Goal: Task Accomplishment & Management: Complete application form

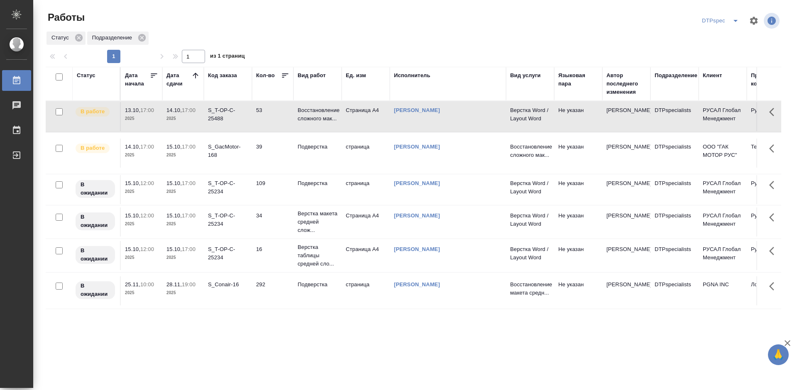
click at [217, 116] on div "S_T-OP-C-25488" at bounding box center [228, 114] width 40 height 17
click at [301, 118] on p "Восстановление сложного мак..." at bounding box center [317, 114] width 40 height 17
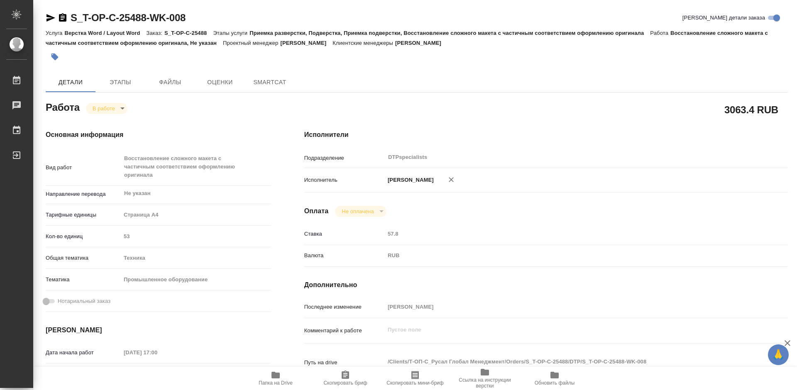
type textarea "x"
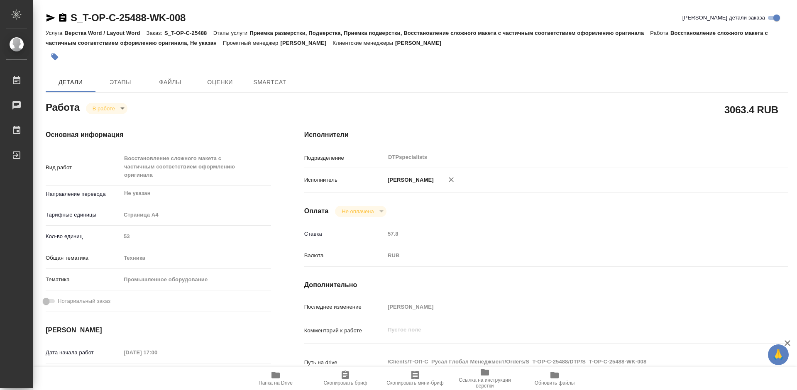
type textarea "x"
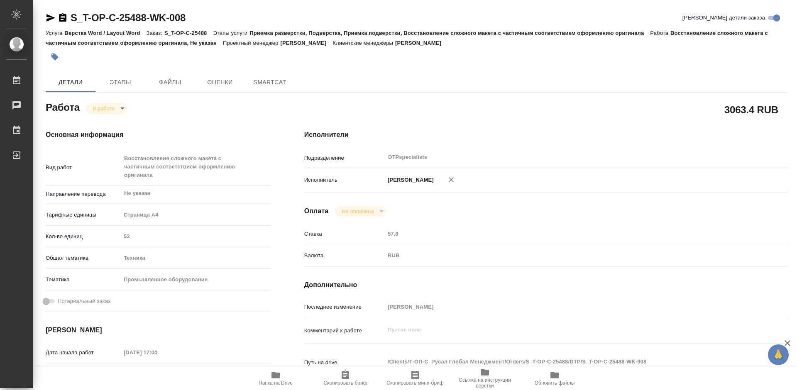
type textarea "x"
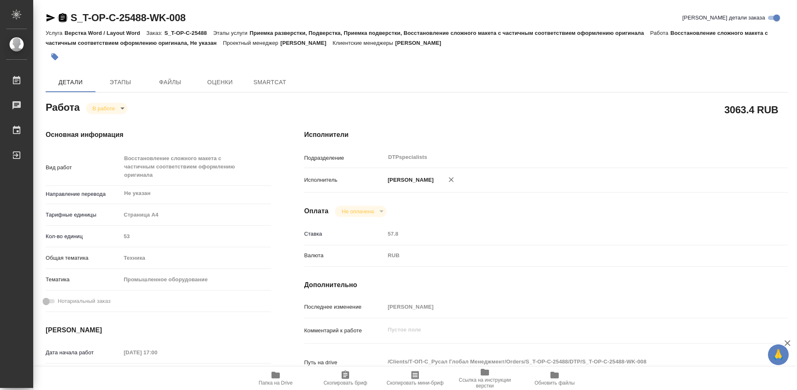
type textarea "x"
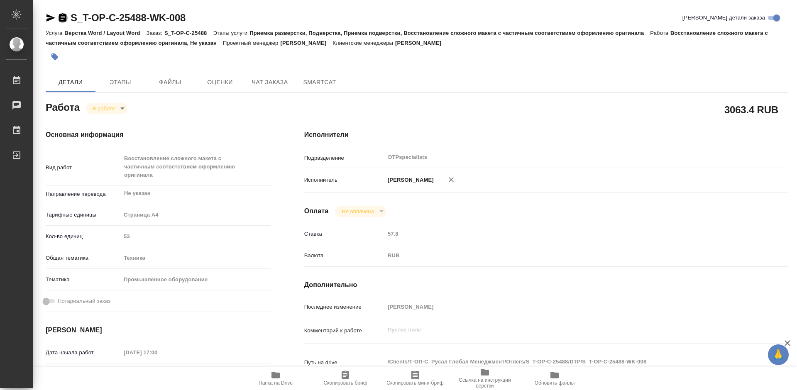
click at [63, 17] on icon "button" at bounding box center [62, 17] width 7 height 8
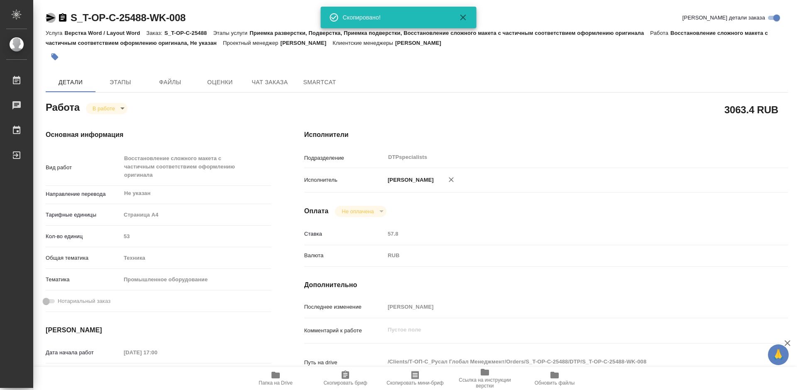
click at [51, 17] on icon "button" at bounding box center [50, 17] width 9 height 7
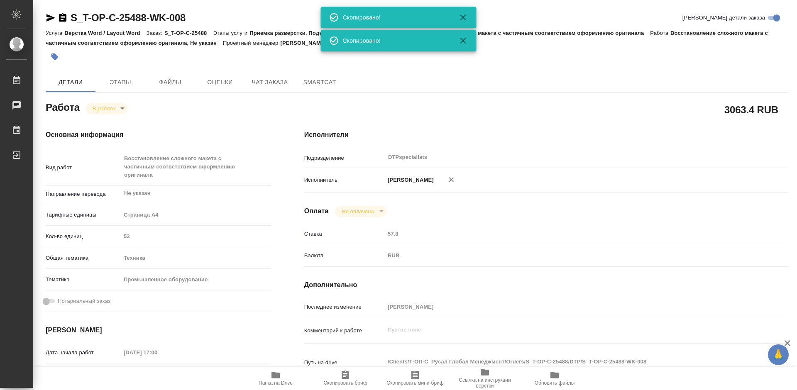
type textarea "x"
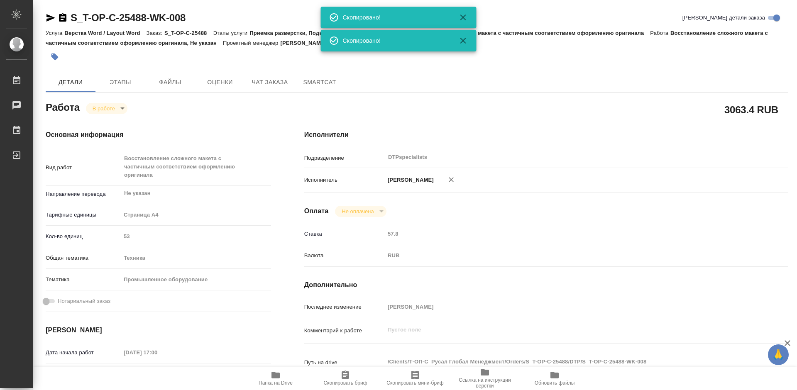
type textarea "x"
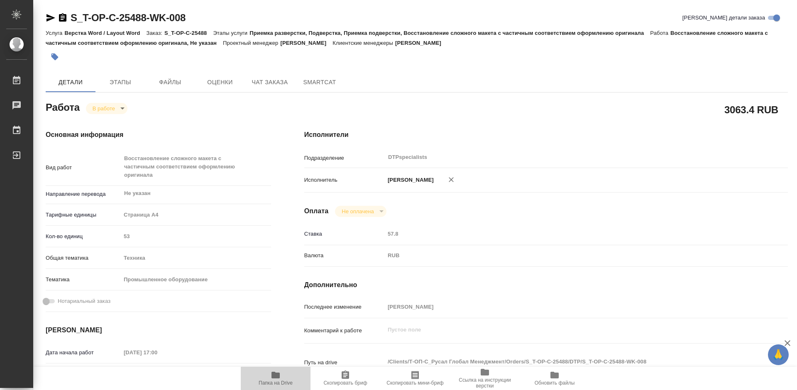
click at [271, 381] on span "Папка на Drive" at bounding box center [275, 383] width 34 height 6
click at [98, 110] on body "🙏 .cls-1 fill:#fff; AWATERA Работы 0 Чаты График Выйти S_T-OP-C-25488-WK-008 Кр…" at bounding box center [398, 195] width 797 height 390
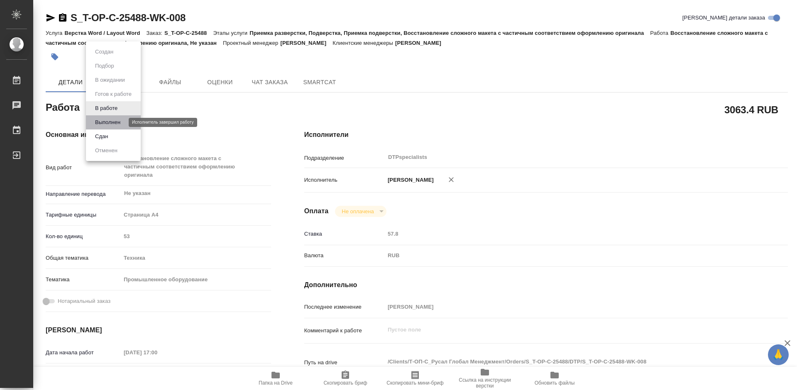
click at [100, 121] on button "Выполнен" at bounding box center [108, 122] width 30 height 9
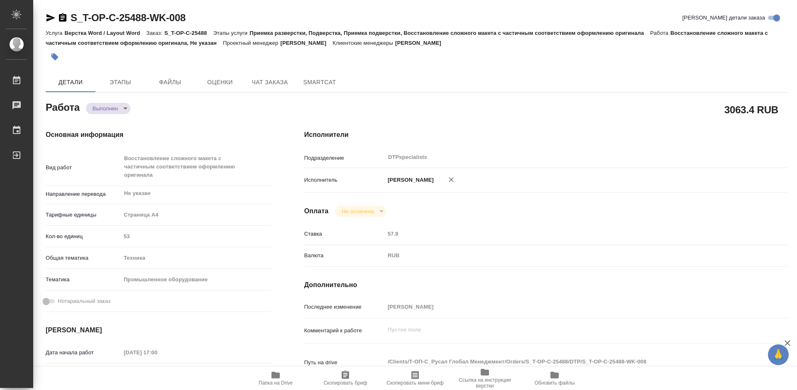
type textarea "x"
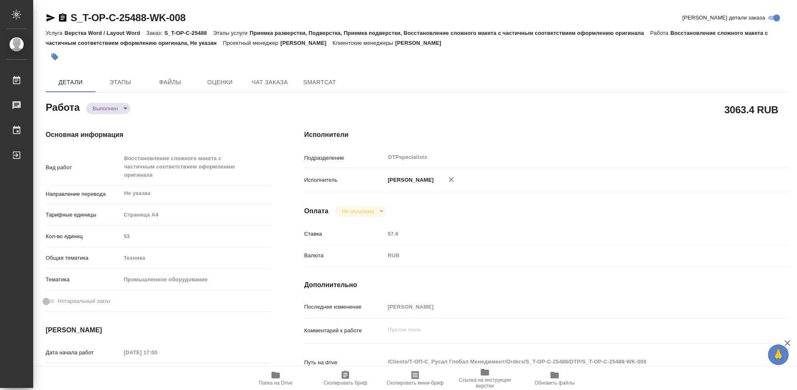
type textarea "x"
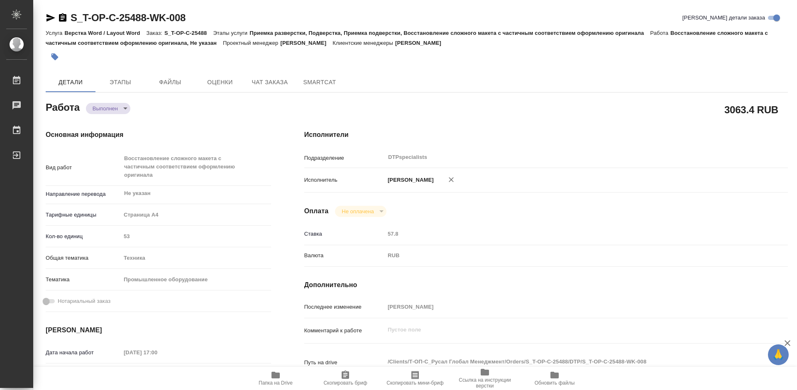
click at [50, 18] on icon "button" at bounding box center [51, 18] width 10 height 10
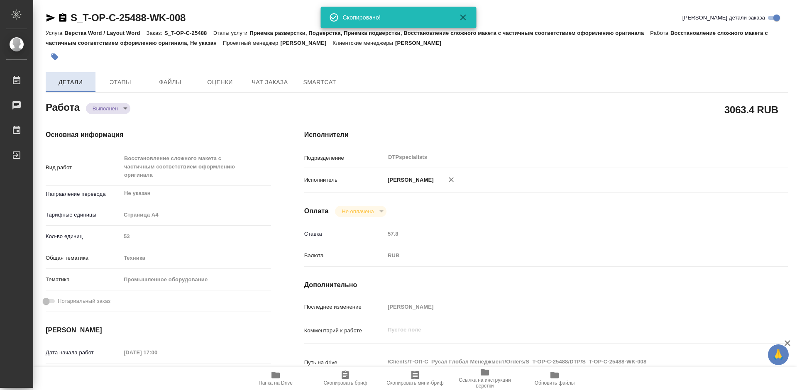
type textarea "x"
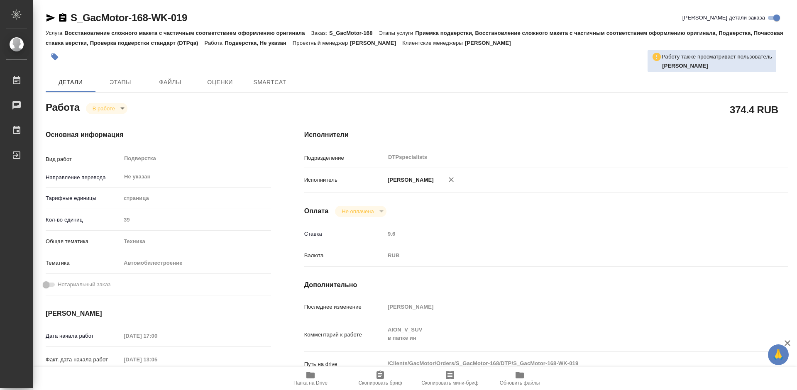
type textarea "x"
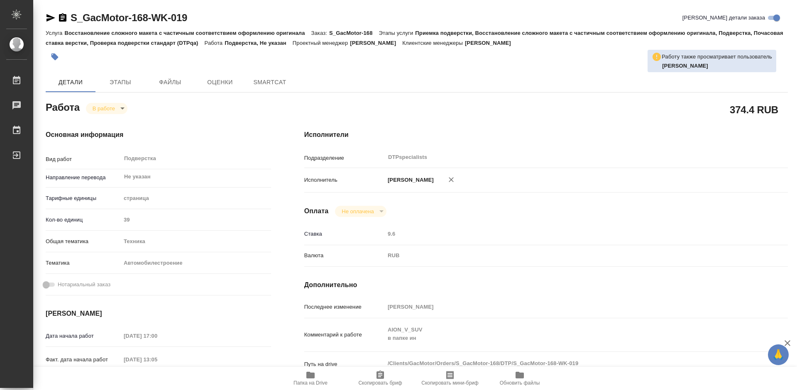
type textarea "x"
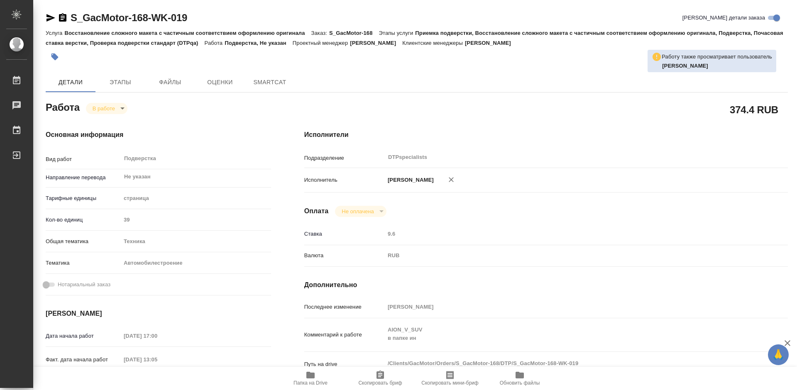
type textarea "x"
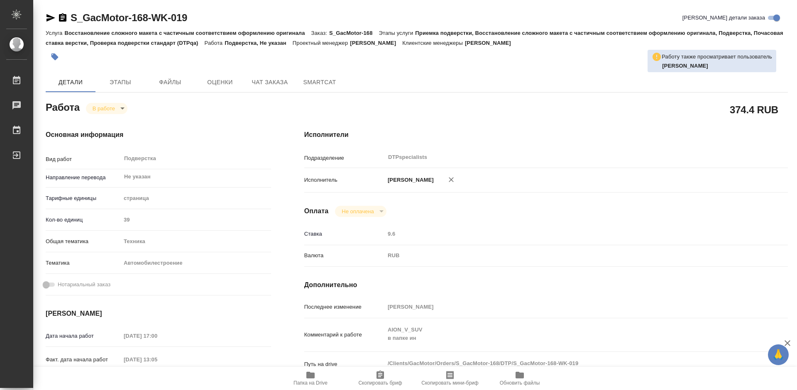
scroll to position [41, 0]
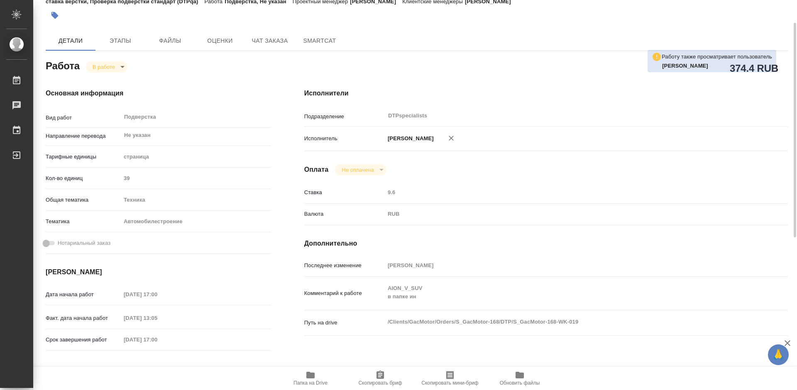
type textarea "x"
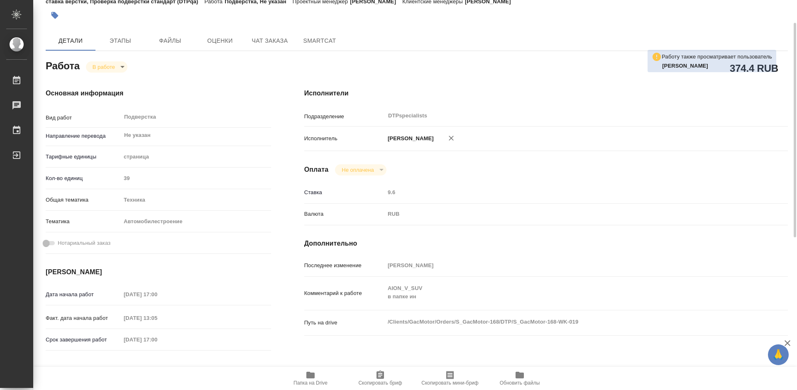
type textarea "x"
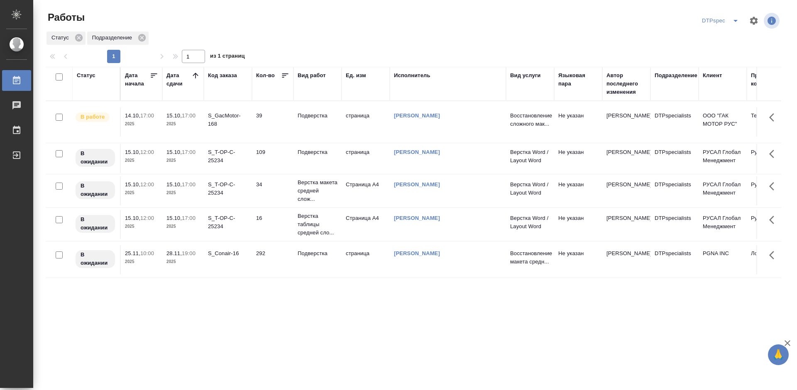
click at [317, 114] on p "Подверстка" at bounding box center [317, 116] width 40 height 8
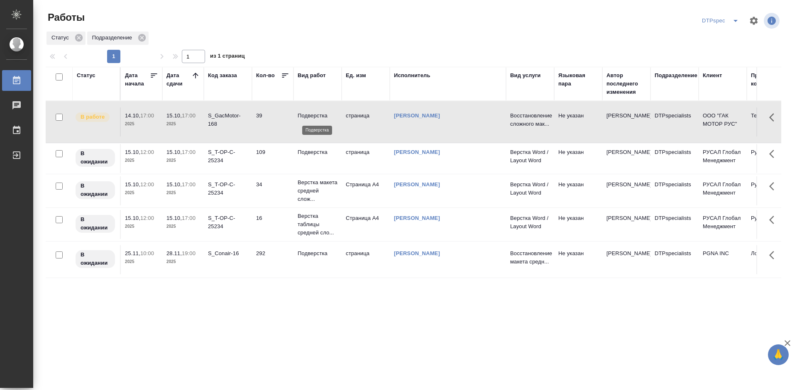
click at [317, 114] on p "Подверстка" at bounding box center [317, 116] width 40 height 8
click at [309, 114] on p "Подверстка" at bounding box center [317, 116] width 40 height 8
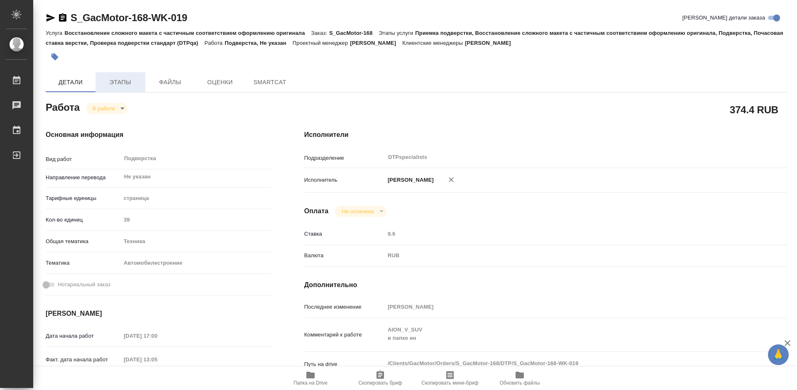
type textarea "x"
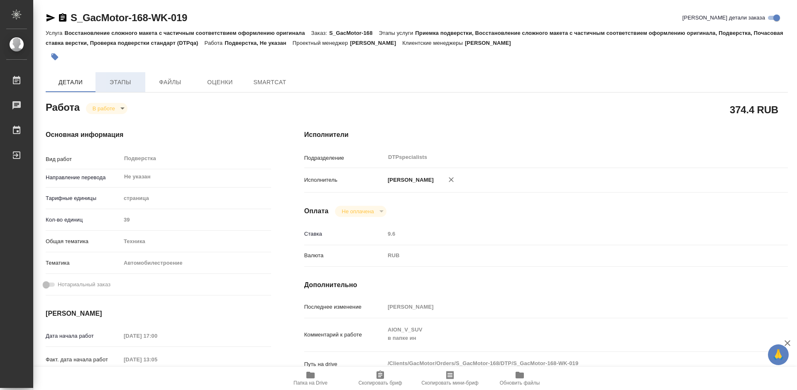
type textarea "x"
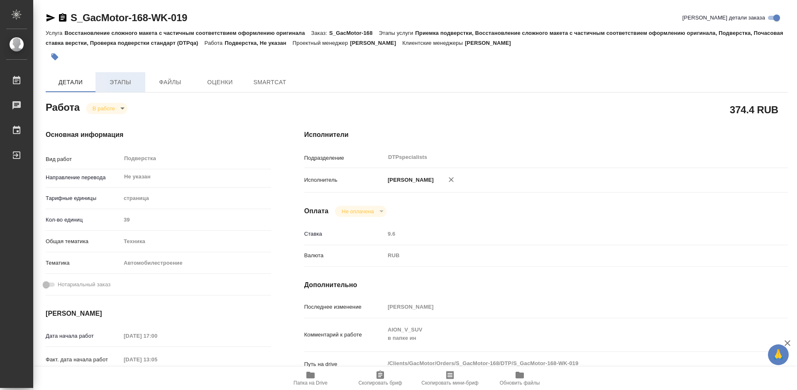
type textarea "x"
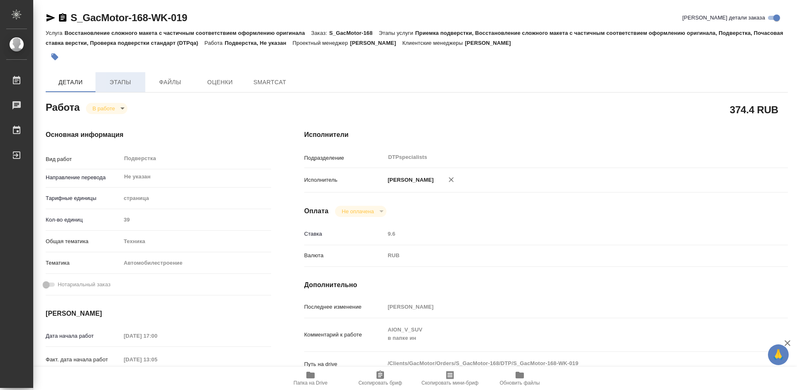
click at [117, 83] on span "Этапы" at bounding box center [120, 82] width 40 height 10
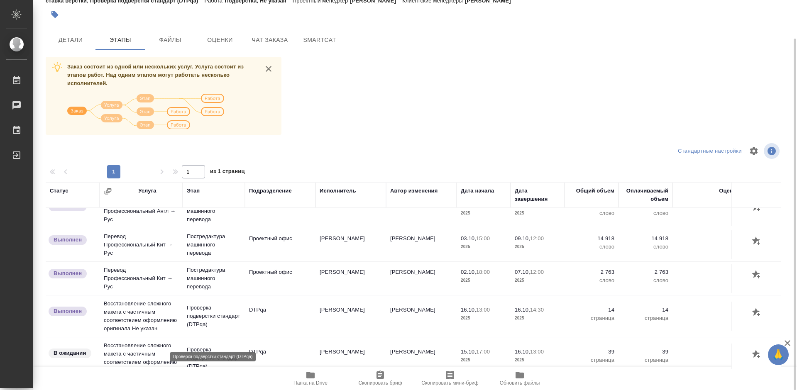
scroll to position [290, 0]
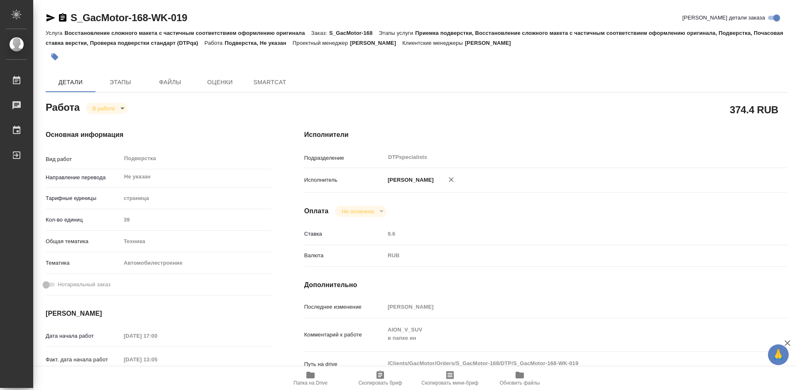
type textarea "x"
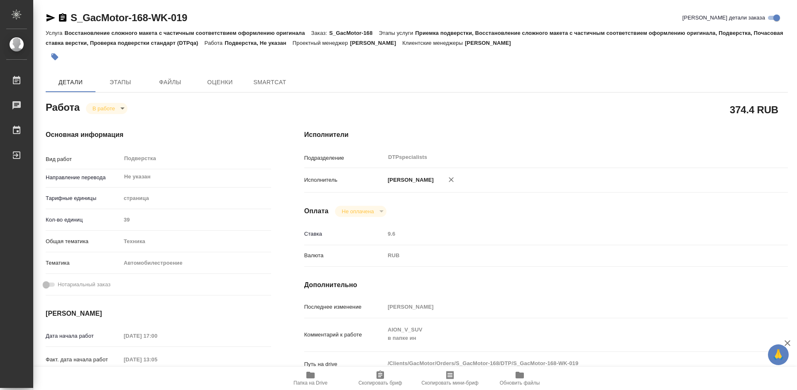
type textarea "x"
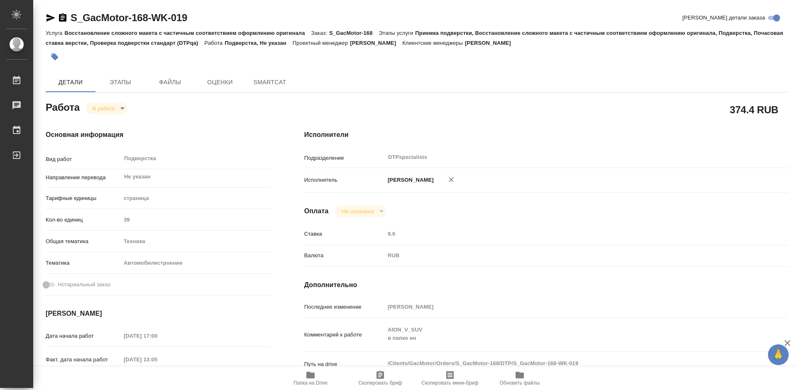
type textarea "x"
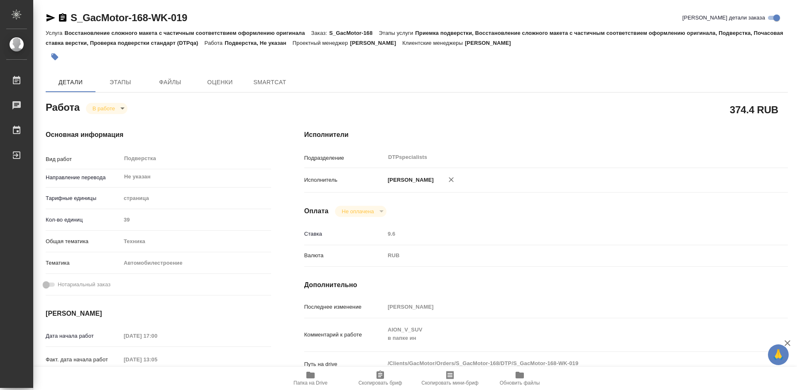
type textarea "x"
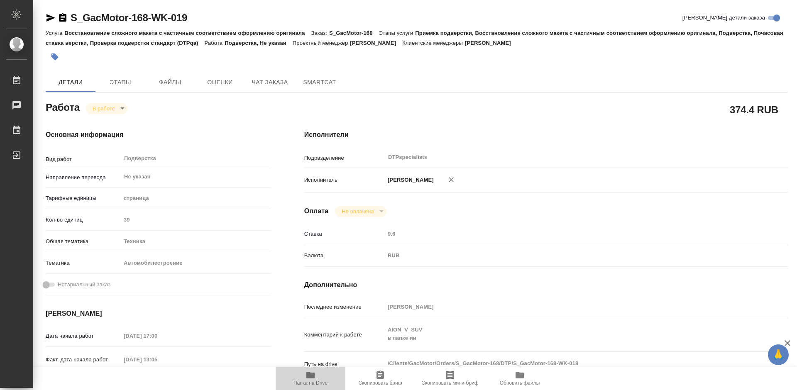
click at [315, 378] on icon "button" at bounding box center [310, 375] width 10 height 10
type textarea "x"
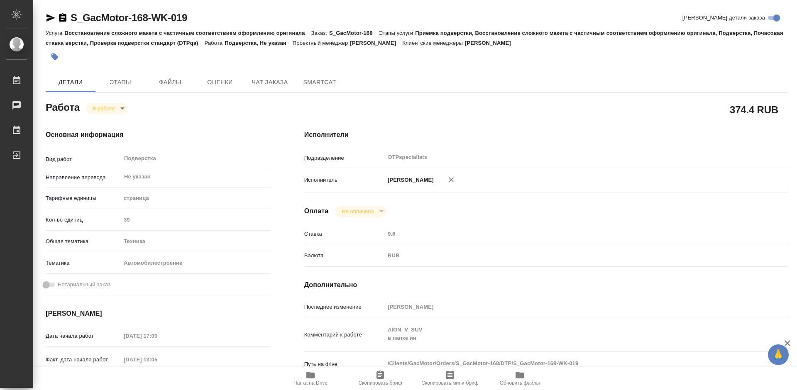
type textarea "x"
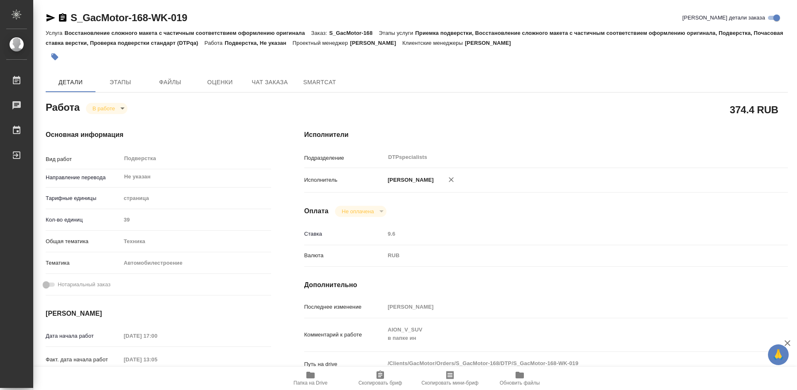
type textarea "x"
